Goal: Check status: Check status

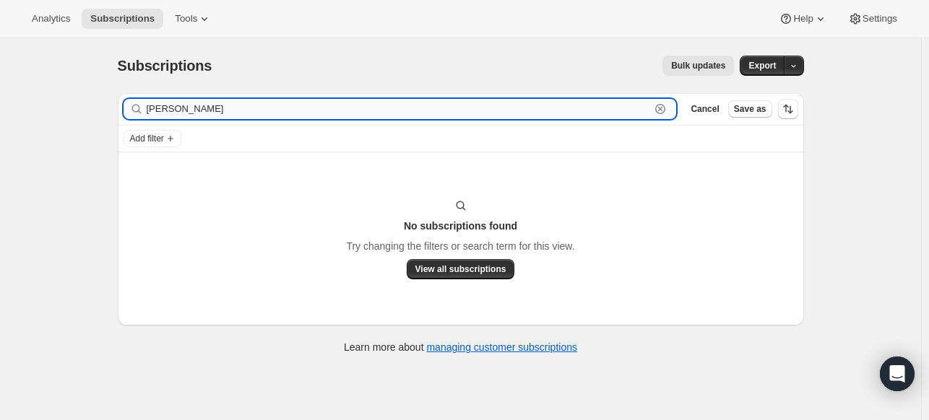
click at [582, 114] on input "[PERSON_NAME]" at bounding box center [399, 109] width 504 height 20
paste input "[EMAIL_ADDRESS][DOMAIN_NAME]"
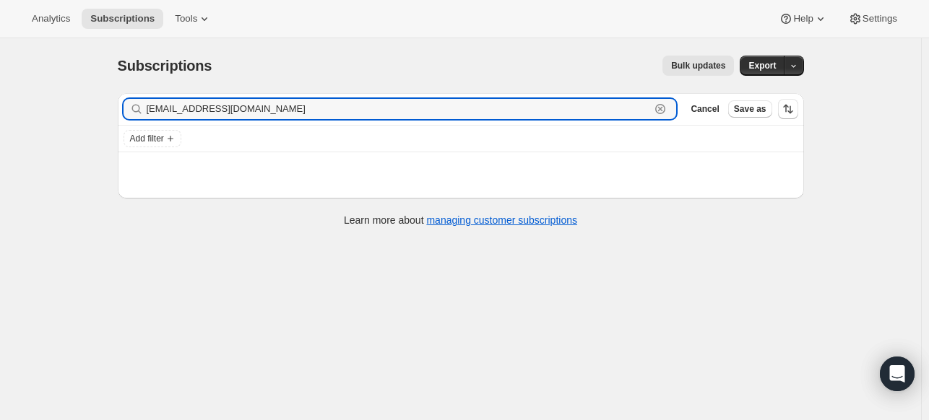
type input "[EMAIL_ADDRESS][DOMAIN_NAME]"
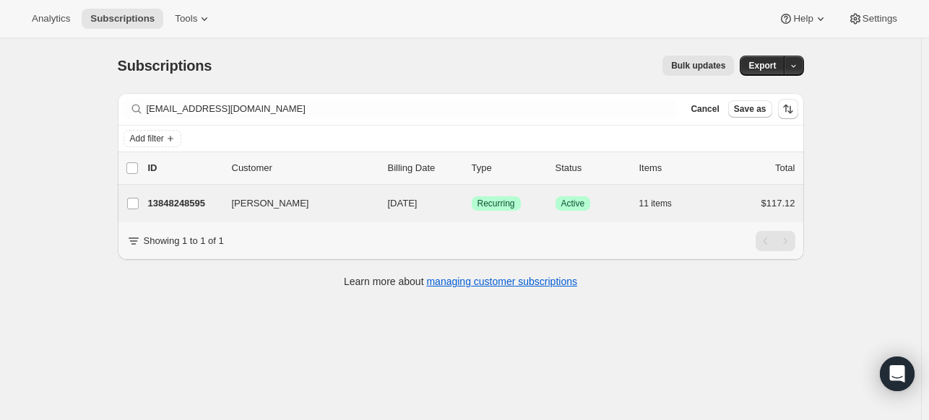
click at [203, 189] on div "[PERSON_NAME] 13848248595 [PERSON_NAME] [DATE] Success Recurring Success Active…" at bounding box center [461, 204] width 686 height 38
click at [203, 196] on p "13848248595" at bounding box center [184, 203] width 72 height 14
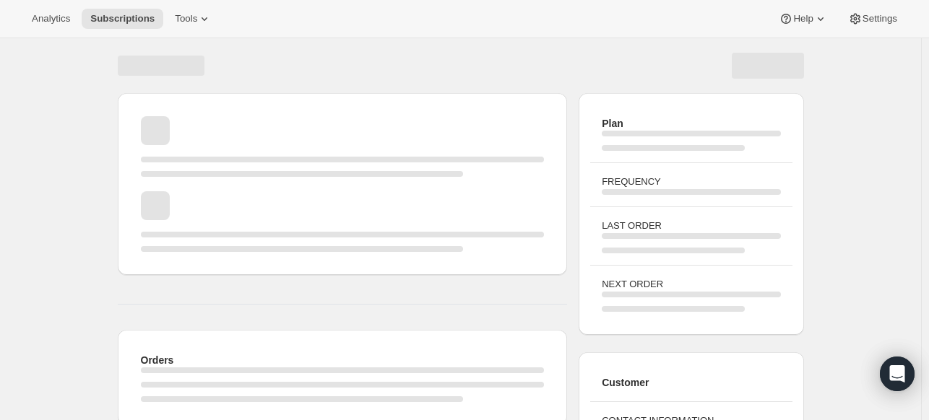
click at [191, 201] on div "Page loading" at bounding box center [343, 221] width 404 height 61
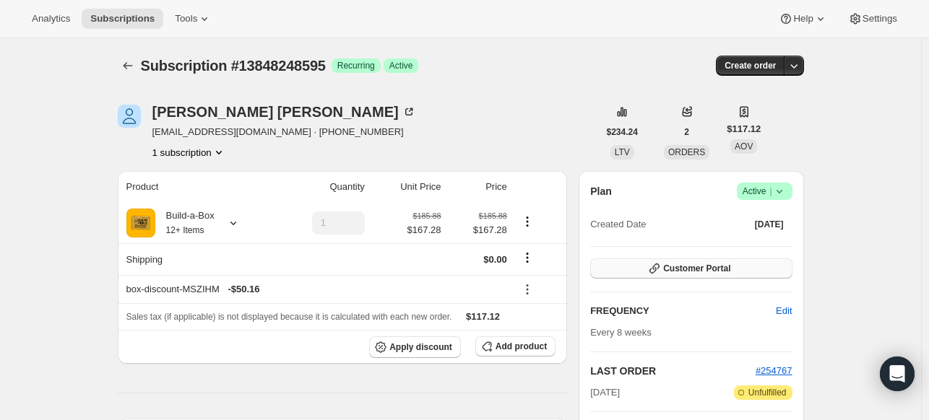
click at [763, 262] on button "Customer Portal" at bounding box center [691, 269] width 202 height 20
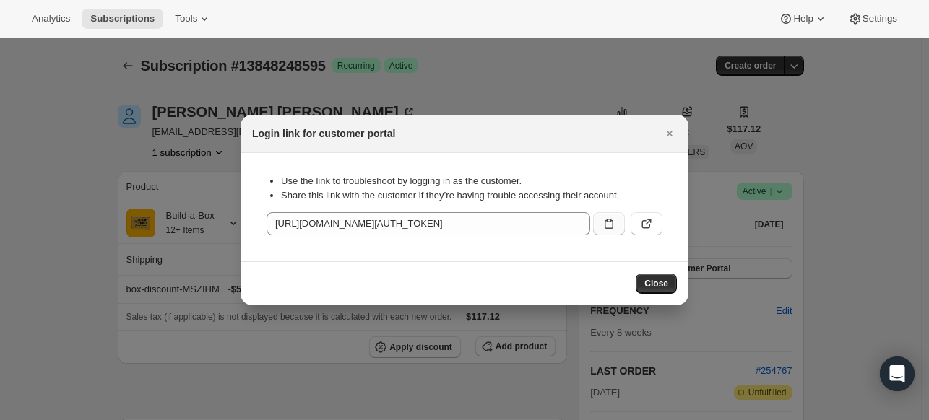
click at [613, 224] on icon ":rcl:" at bounding box center [609, 224] width 14 height 14
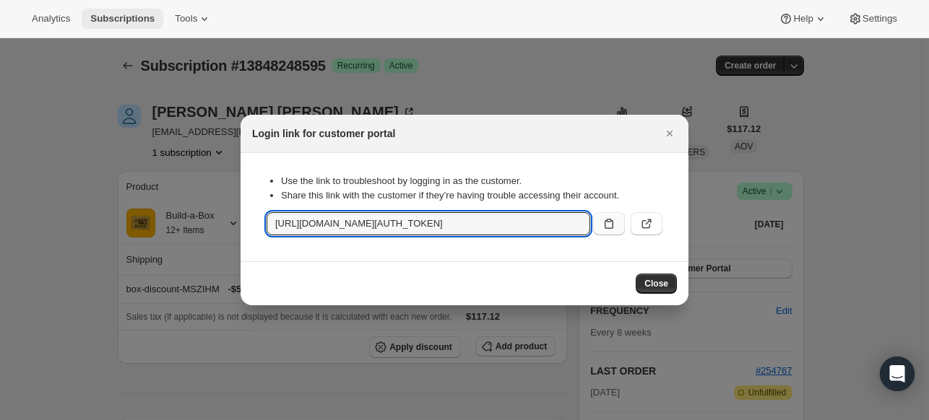
click at [136, 19] on span "Subscriptions" at bounding box center [122, 19] width 64 height 12
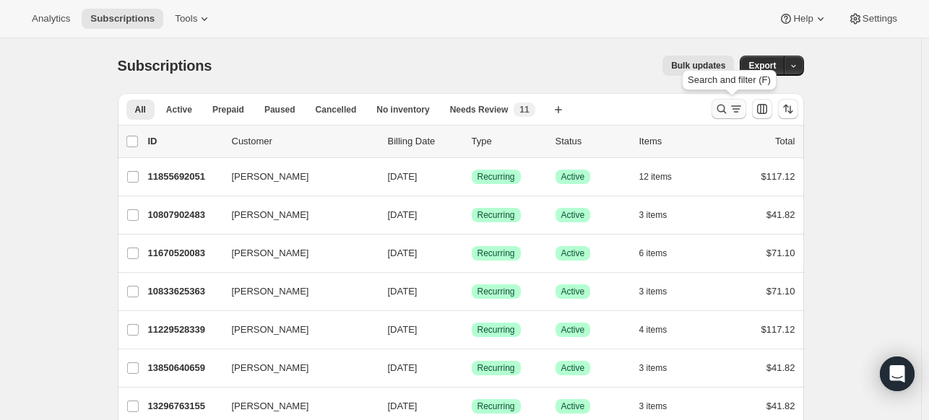
click at [719, 107] on icon "Search and filter results" at bounding box center [721, 109] width 14 height 14
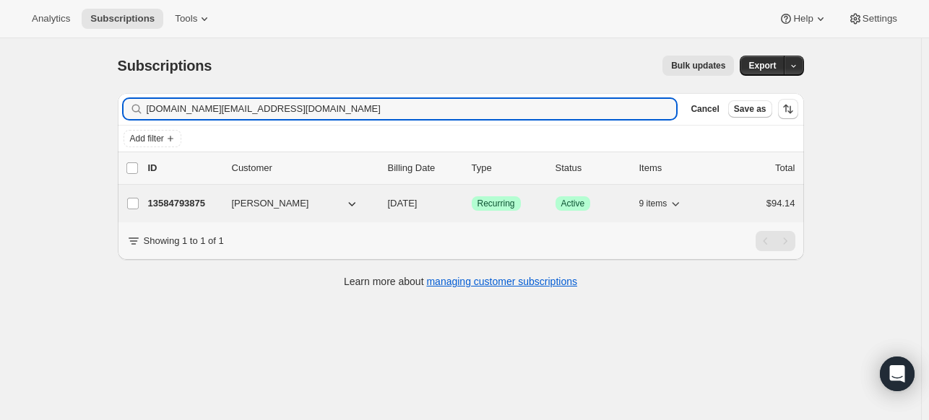
type input "[DOMAIN_NAME][EMAIL_ADDRESS][DOMAIN_NAME]"
click at [205, 207] on p "13584793875" at bounding box center [184, 203] width 72 height 14
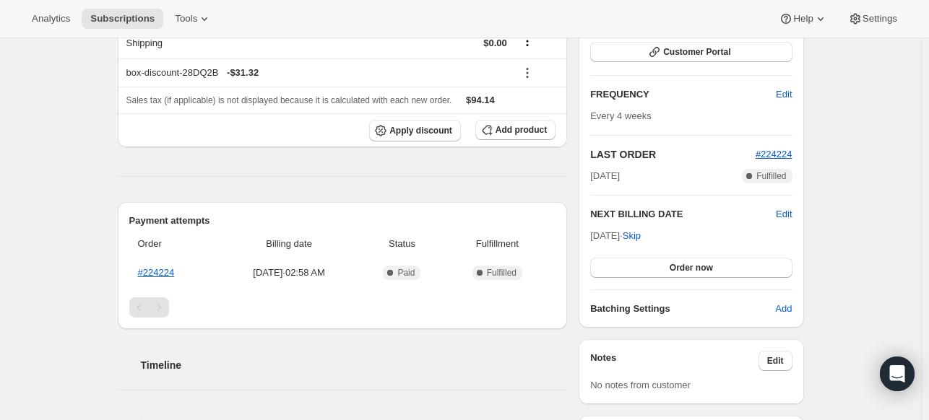
scroll to position [144, 0]
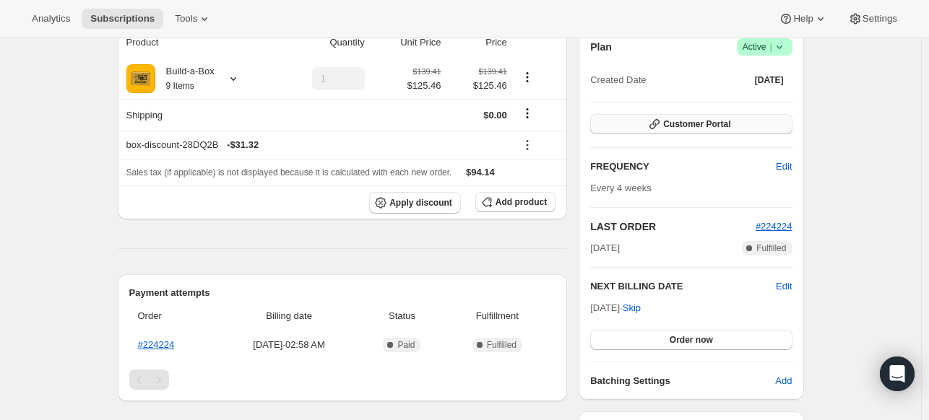
click at [749, 126] on button "Customer Portal" at bounding box center [691, 124] width 202 height 20
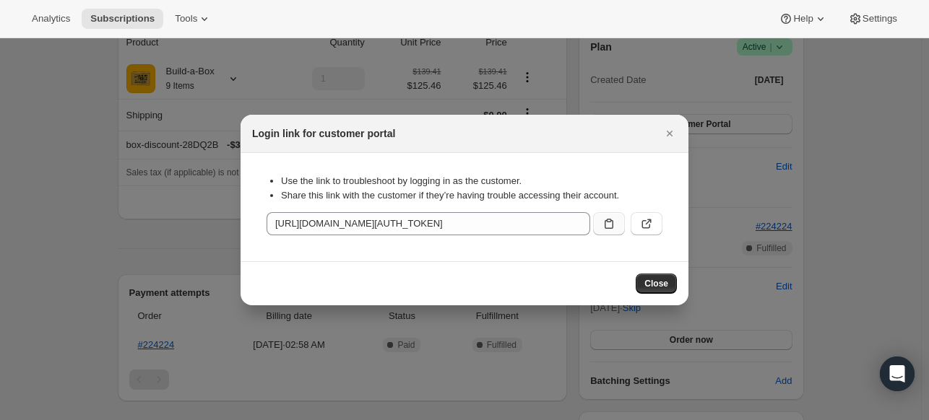
click at [600, 227] on button ":rqr:" at bounding box center [609, 223] width 32 height 23
click at [658, 277] on button "Close" at bounding box center [656, 284] width 41 height 20
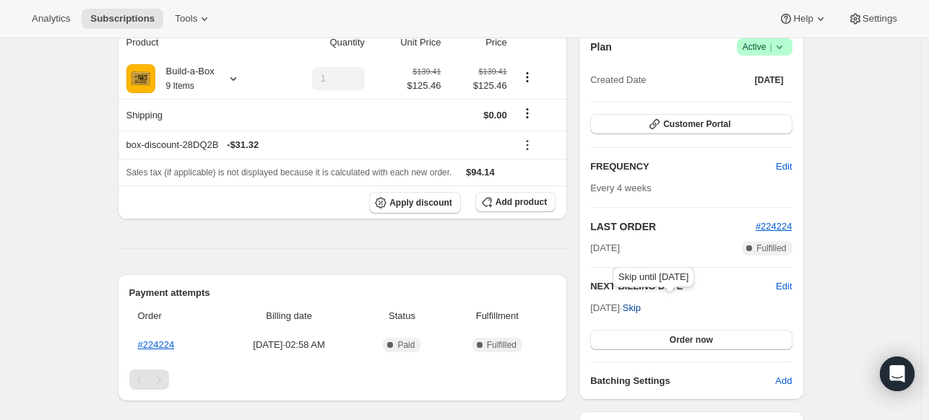
click at [641, 308] on span "Skip" at bounding box center [632, 308] width 18 height 14
